Goal: Transaction & Acquisition: Purchase product/service

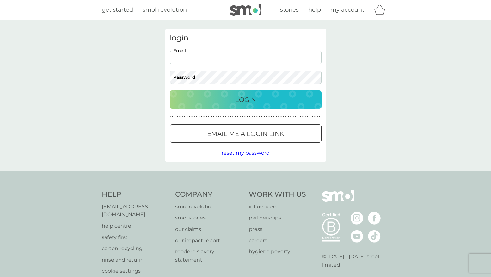
click at [204, 53] on input "Email" at bounding box center [246, 58] width 152 height 14
type input "[EMAIL_ADDRESS][DOMAIN_NAME]"
click at [239, 107] on button "Login" at bounding box center [246, 99] width 152 height 18
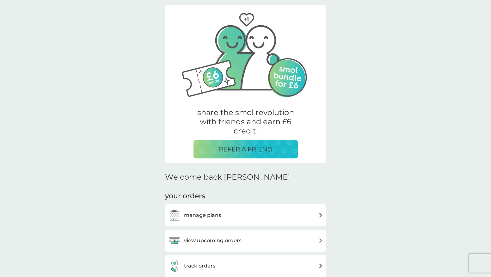
scroll to position [363, 0]
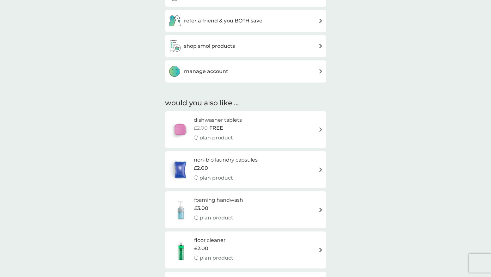
click at [219, 71] on h3 "manage account" at bounding box center [206, 71] width 44 height 8
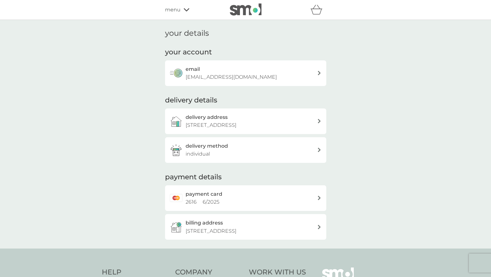
click at [279, 199] on div "payment card 2616 6 / 2025" at bounding box center [252, 198] width 132 height 16
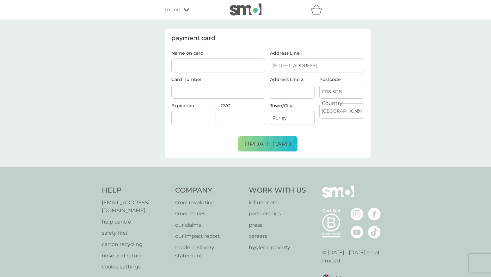
click at [201, 68] on input "Name on card" at bounding box center [218, 66] width 94 height 14
type input "[PERSON_NAME]"
click at [219, 96] on div at bounding box center [218, 92] width 94 height 14
click at [276, 145] on span "update card" at bounding box center [267, 144] width 47 height 8
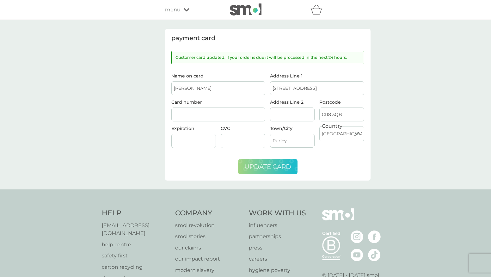
click at [188, 9] on icon at bounding box center [187, 9] width 6 height 3
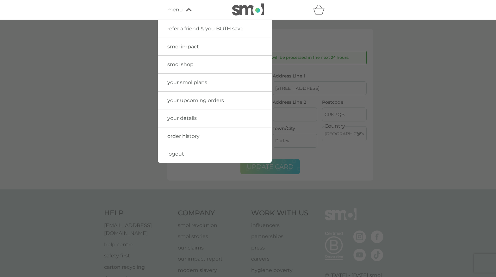
click at [186, 105] on link "your upcoming orders" at bounding box center [215, 101] width 114 height 18
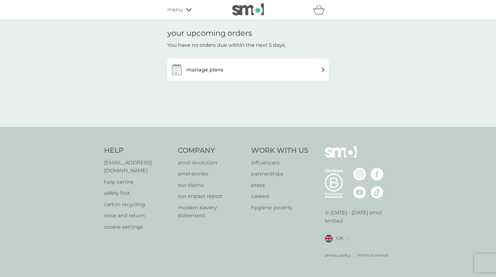
click at [215, 67] on h3 "manage plans" at bounding box center [204, 70] width 37 height 8
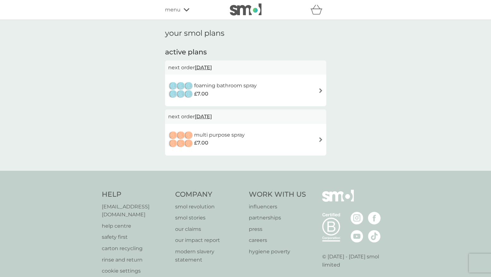
click at [321, 140] on img at bounding box center [320, 139] width 5 height 5
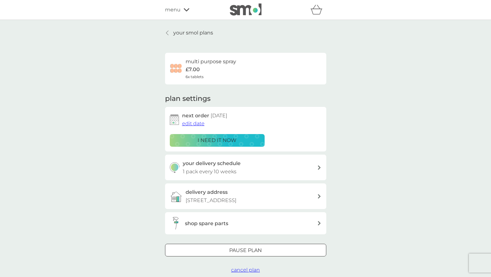
click at [306, 169] on div "your delivery schedule 1 pack every 10 weeks" at bounding box center [250, 167] width 134 height 16
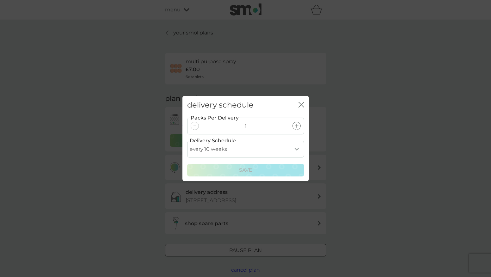
click at [294, 149] on select "every 1 week every 2 weeks every 3 weeks every 4 weeks every 5 weeks every 6 we…" at bounding box center [245, 149] width 117 height 17
select select "84"
click at [187, 141] on select "every 1 week every 2 weeks every 3 weeks every 4 weeks every 5 weeks every 6 we…" at bounding box center [245, 149] width 117 height 17
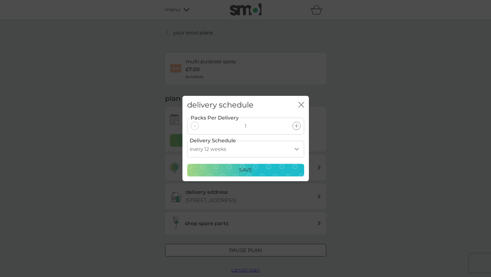
click at [285, 166] on div "Save" at bounding box center [245, 170] width 109 height 8
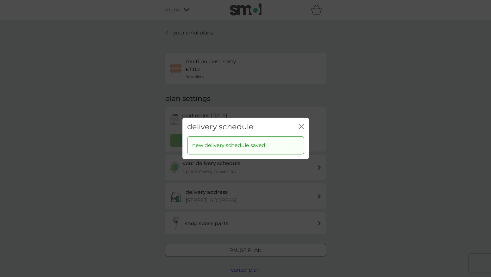
click at [303, 124] on icon "close" at bounding box center [302, 127] width 6 height 6
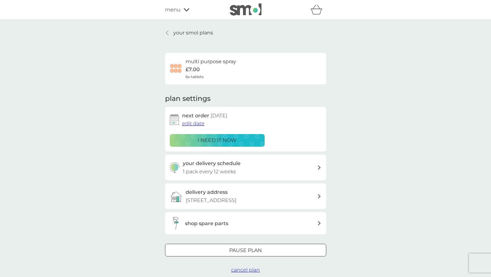
click at [194, 123] on span "edit date" at bounding box center [193, 123] width 22 height 6
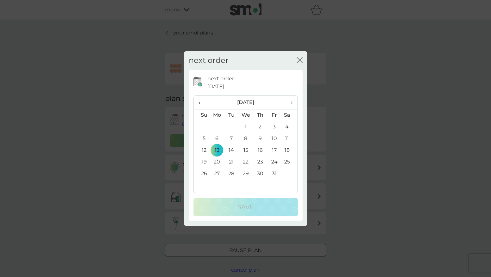
click at [218, 173] on td "27" at bounding box center [217, 174] width 15 height 12
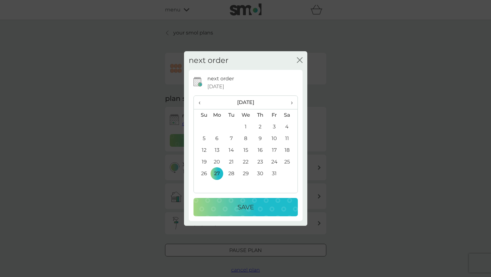
click at [237, 209] on div "Save" at bounding box center [246, 207] width 92 height 10
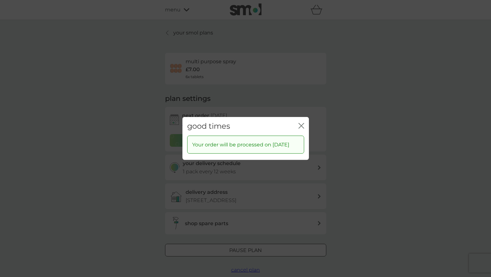
click at [299, 123] on icon "close" at bounding box center [302, 126] width 6 height 6
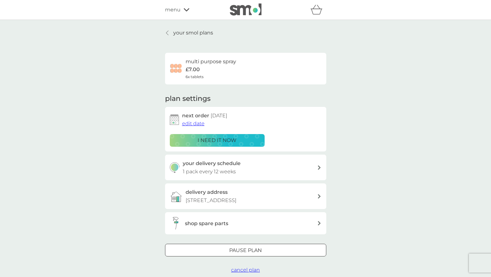
click at [175, 32] on p "your smol plans" at bounding box center [193, 33] width 40 height 8
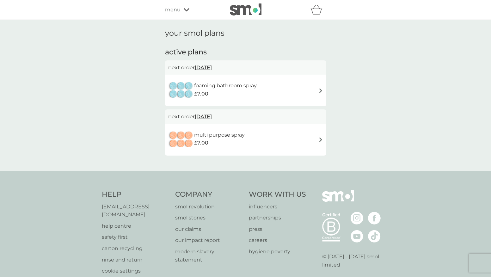
click at [242, 82] on h6 "foaming bathroom spray" at bounding box center [225, 86] width 63 height 8
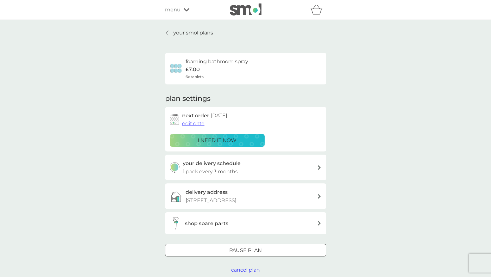
click at [217, 224] on h3 "shop spare parts" at bounding box center [206, 223] width 43 height 8
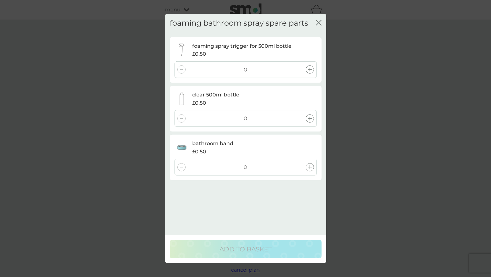
click at [312, 119] on div at bounding box center [310, 118] width 8 height 8
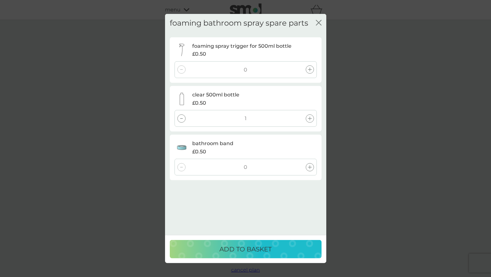
click at [311, 72] on div at bounding box center [310, 69] width 8 height 8
click at [310, 167] on icon at bounding box center [310, 167] width 4 height 4
click at [309, 71] on icon at bounding box center [310, 70] width 4 height 4
click at [310, 118] on icon at bounding box center [310, 118] width 4 height 4
click at [181, 119] on div at bounding box center [181, 118] width 8 height 8
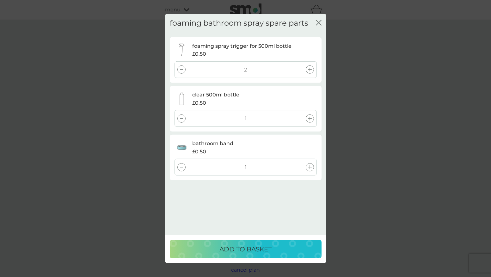
click at [182, 70] on div at bounding box center [181, 69] width 8 height 8
click at [262, 250] on p "ADD TO BASKET" at bounding box center [245, 249] width 52 height 10
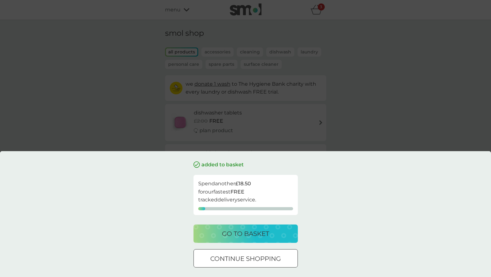
click at [262, 256] on p "continue shopping" at bounding box center [245, 259] width 71 height 10
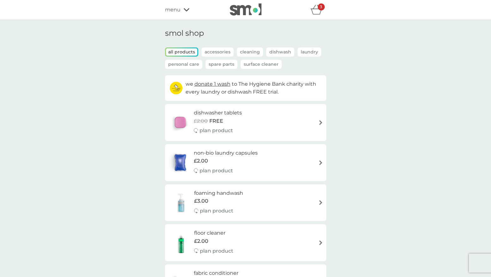
click at [218, 52] on p "Accessories" at bounding box center [217, 51] width 32 height 9
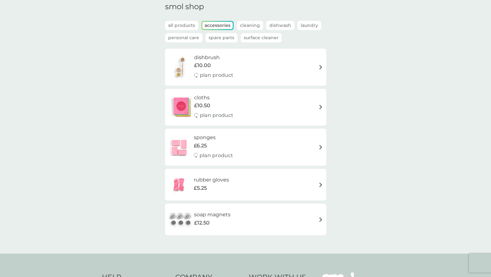
scroll to position [27, 0]
click at [251, 24] on p "Cleaning" at bounding box center [250, 25] width 26 height 9
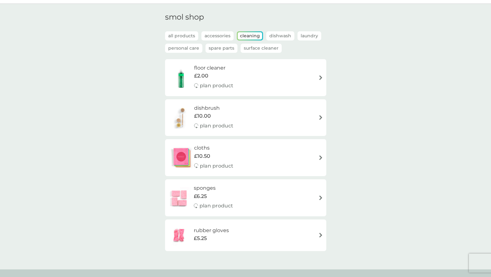
scroll to position [0, 0]
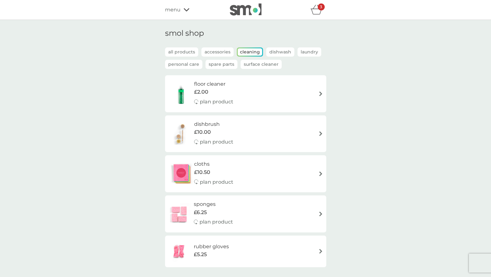
click at [186, 9] on icon at bounding box center [187, 10] width 6 height 4
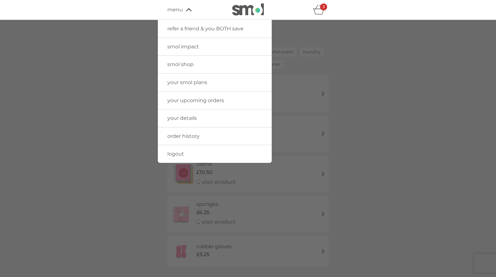
click at [181, 82] on span "your smol plans" at bounding box center [187, 82] width 40 height 6
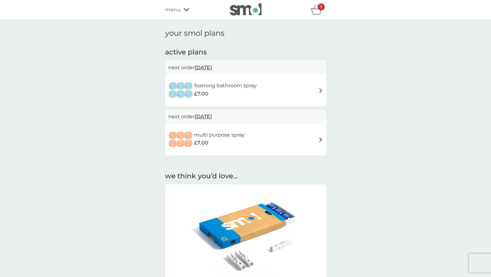
click at [222, 134] on h6 "multi purpose spray" at bounding box center [219, 135] width 51 height 8
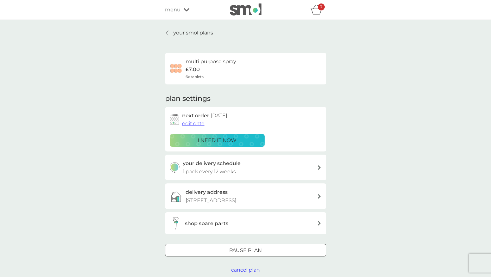
click at [213, 224] on h3 "shop spare parts" at bounding box center [206, 223] width 43 height 8
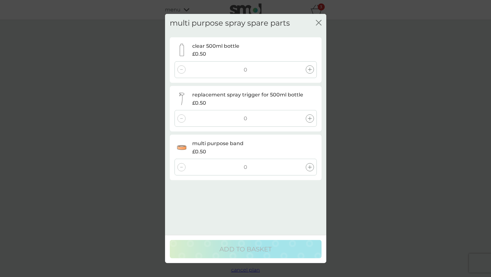
click at [310, 68] on icon at bounding box center [310, 70] width 4 height 4
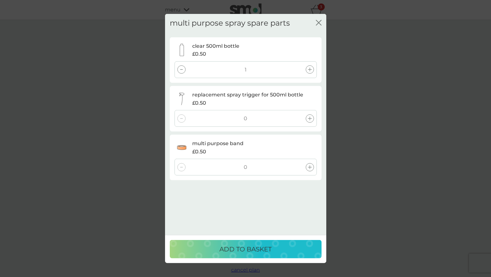
click at [310, 117] on icon at bounding box center [310, 118] width 4 height 4
click at [309, 168] on icon at bounding box center [310, 167] width 4 height 4
click at [280, 255] on button "ADD TO BASKET" at bounding box center [246, 249] width 152 height 18
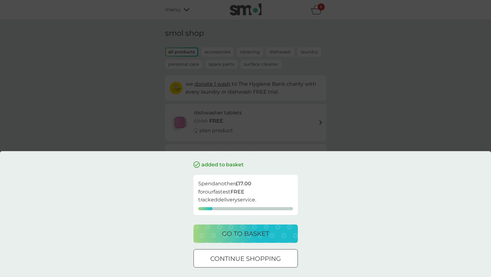
click at [273, 256] on p "continue shopping" at bounding box center [245, 259] width 71 height 10
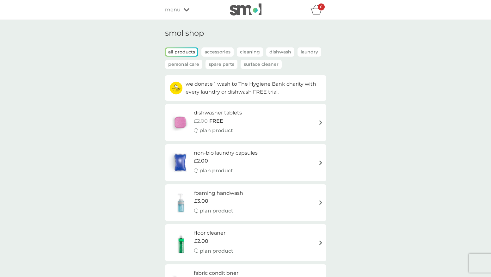
click at [176, 10] on span "menu" at bounding box center [172, 10] width 15 height 8
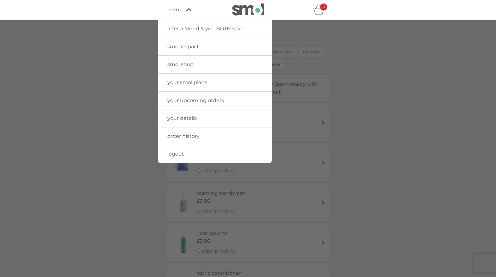
click at [190, 80] on span "your smol plans" at bounding box center [187, 82] width 40 height 6
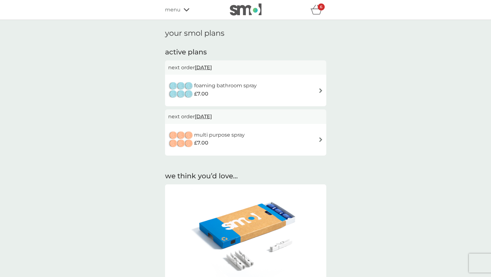
click at [237, 89] on h6 "foaming bathroom spray" at bounding box center [225, 86] width 63 height 8
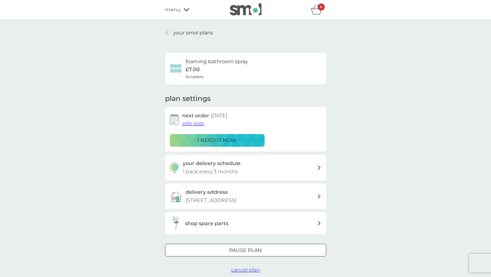
click at [207, 226] on h3 "shop spare parts" at bounding box center [206, 223] width 43 height 8
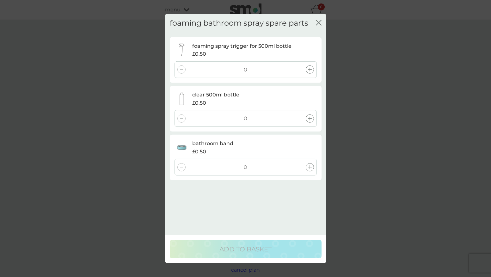
drag, startPoint x: 307, startPoint y: 63, endPoint x: 307, endPoint y: 66, distance: 3.2
click at [307, 63] on div "0" at bounding box center [246, 69] width 142 height 17
click at [307, 66] on div at bounding box center [310, 69] width 8 height 8
click at [308, 69] on icon at bounding box center [310, 70] width 4 height 4
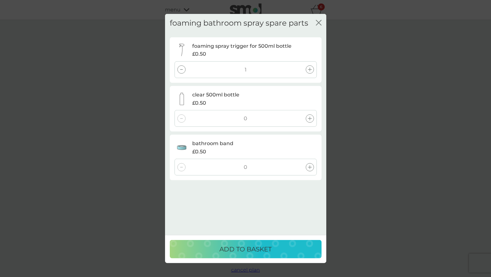
click at [312, 119] on icon at bounding box center [310, 118] width 4 height 4
click at [309, 169] on icon at bounding box center [310, 167] width 4 height 4
click at [310, 70] on icon at bounding box center [310, 70] width 4 height 4
click at [312, 119] on div at bounding box center [310, 118] width 8 height 8
click at [310, 166] on icon at bounding box center [310, 167] width 4 height 4
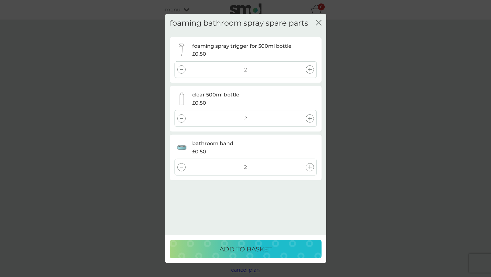
click at [256, 249] on p "ADD TO BASKET" at bounding box center [245, 249] width 52 height 10
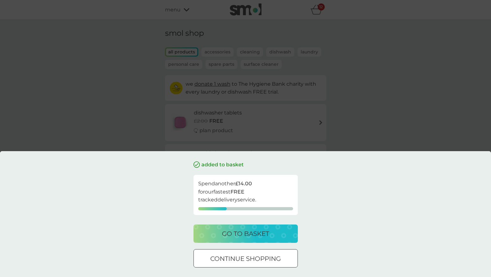
click at [254, 239] on button "go to basket" at bounding box center [246, 234] width 104 height 18
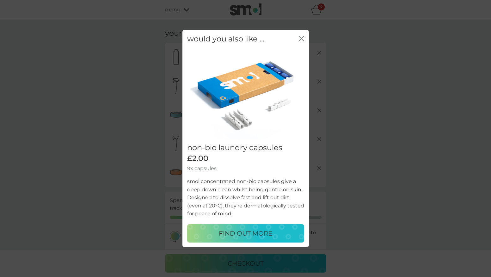
click at [302, 40] on icon "close" at bounding box center [302, 39] width 6 height 6
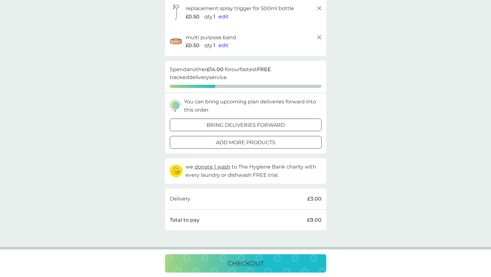
scroll to position [132, 0]
click at [252, 265] on p "checkout" at bounding box center [246, 263] width 36 height 10
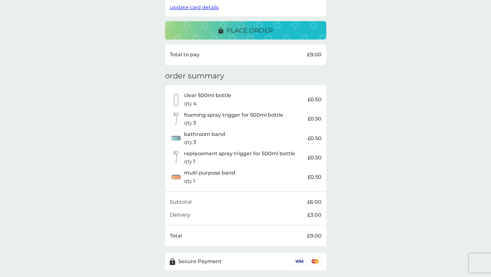
scroll to position [168, 0]
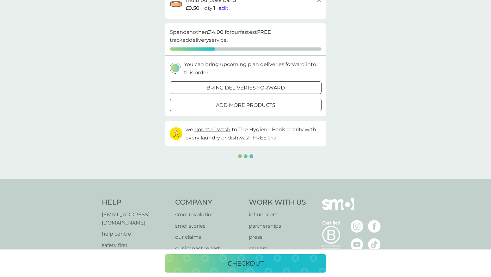
scroll to position [132, 0]
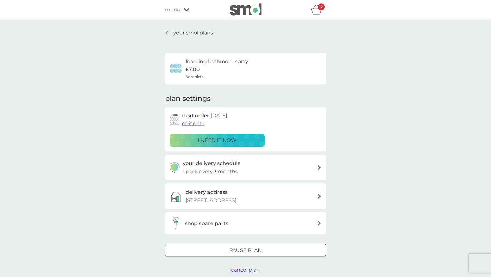
click at [320, 11] on icon "basket" at bounding box center [317, 10] width 12 height 10
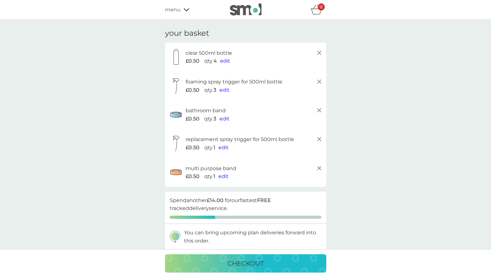
click at [181, 9] on div "menu" at bounding box center [192, 10] width 54 height 8
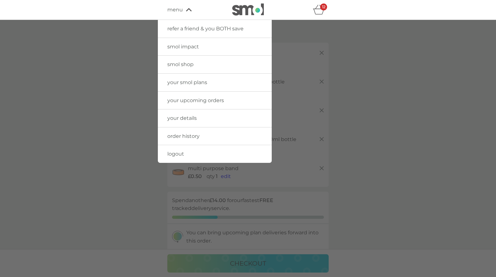
click at [136, 142] on div at bounding box center [248, 158] width 496 height 277
